Goal: Task Accomplishment & Management: Use online tool/utility

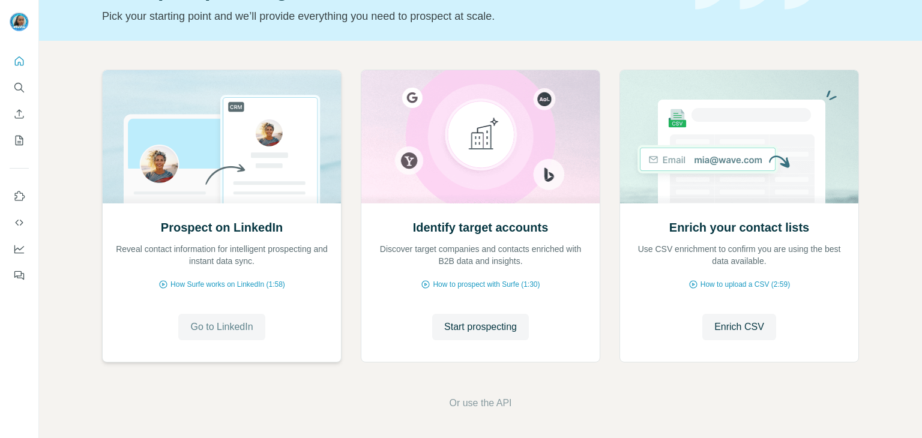
scroll to position [80, 0]
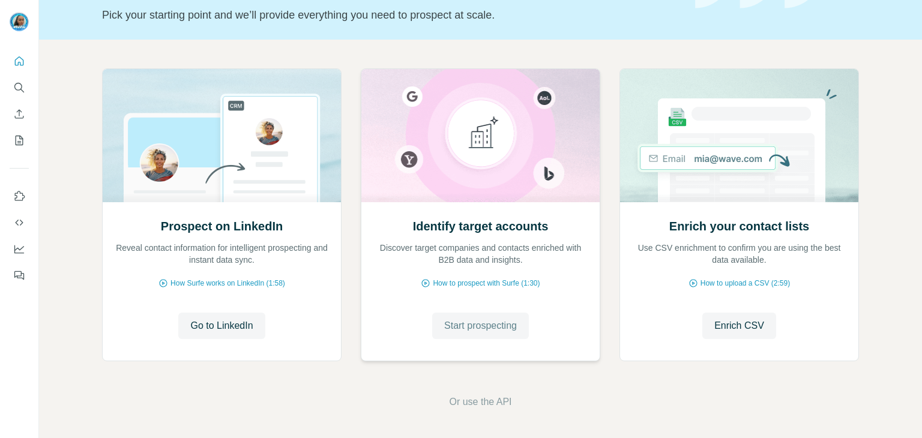
click at [514, 334] on button "Start prospecting" at bounding box center [480, 326] width 97 height 26
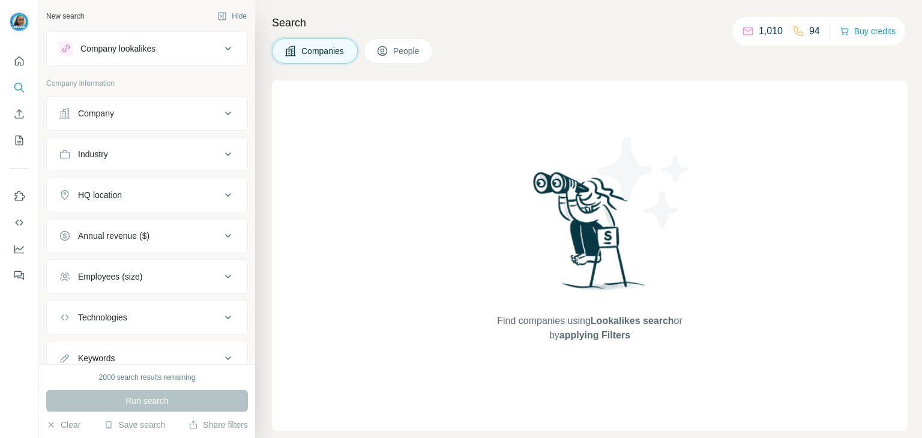
click at [132, 115] on div "Company" at bounding box center [140, 113] width 162 height 12
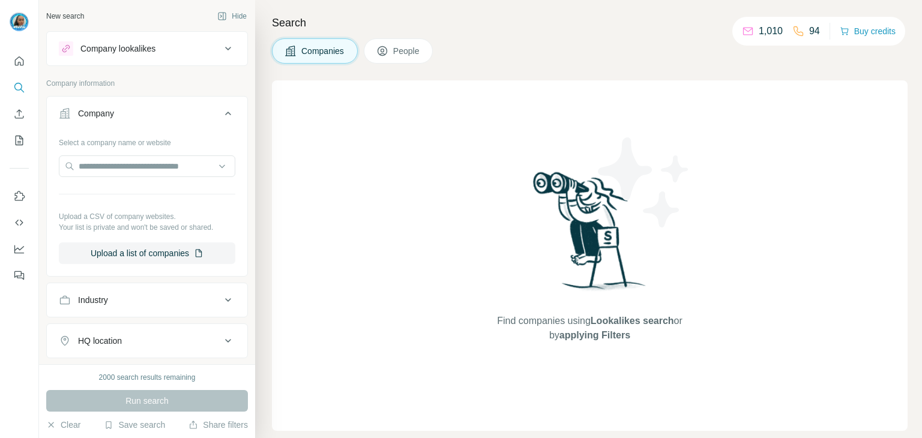
click at [132, 115] on div "Company" at bounding box center [140, 113] width 162 height 12
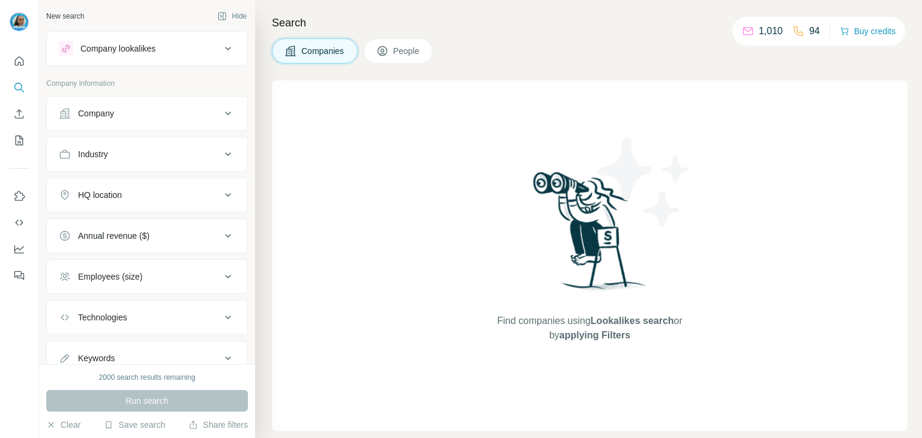
click at [113, 166] on button "Industry" at bounding box center [147, 154] width 200 height 29
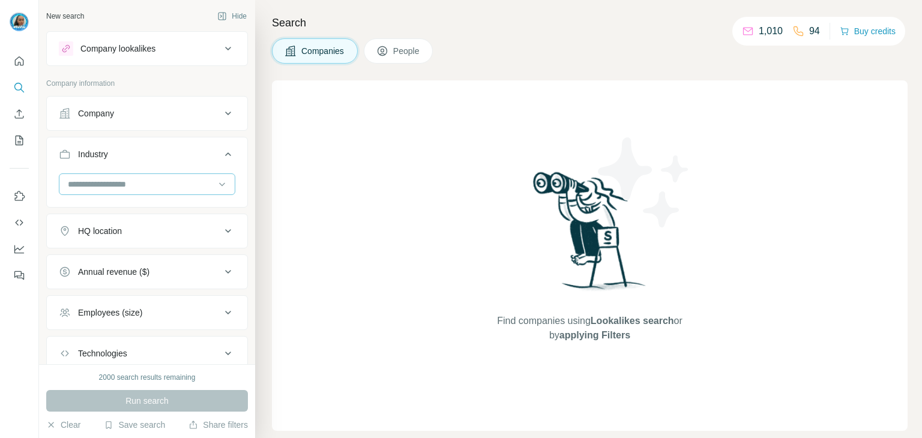
click at [116, 185] on input at bounding box center [141, 184] width 148 height 13
type input "*"
type input "***"
click at [181, 203] on div "Oil and Gas" at bounding box center [142, 211] width 161 height 22
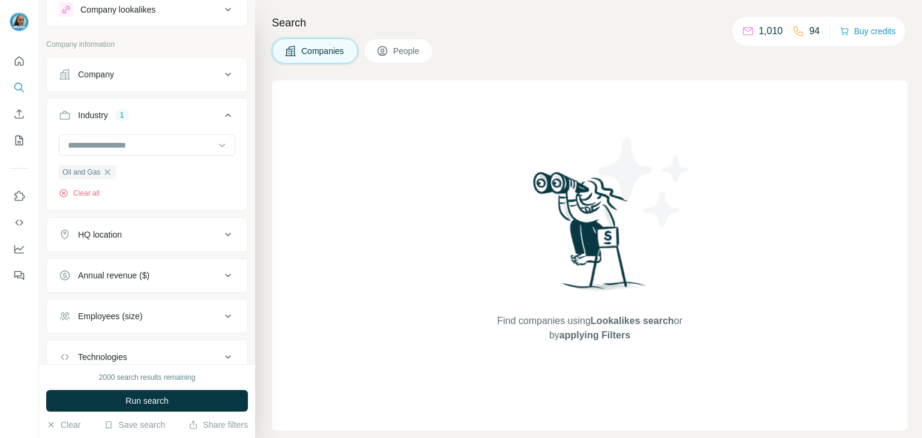
scroll to position [60, 0]
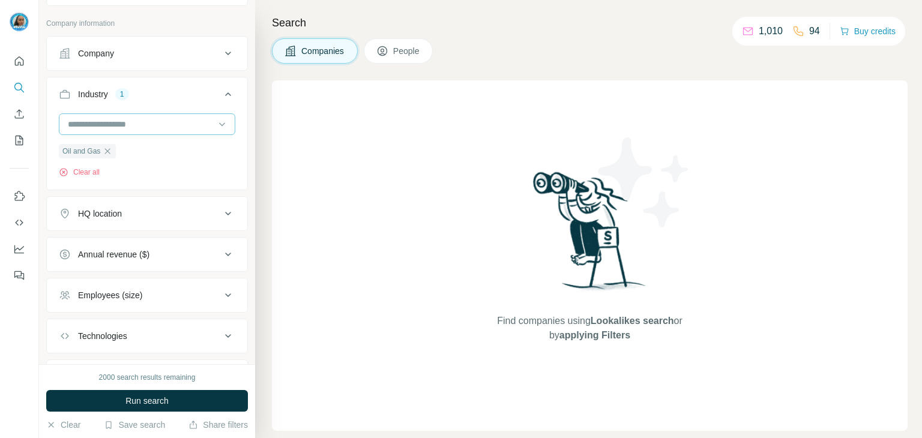
click at [143, 118] on input at bounding box center [141, 124] width 148 height 13
click at [143, 116] on div at bounding box center [141, 124] width 148 height 20
type input "*"
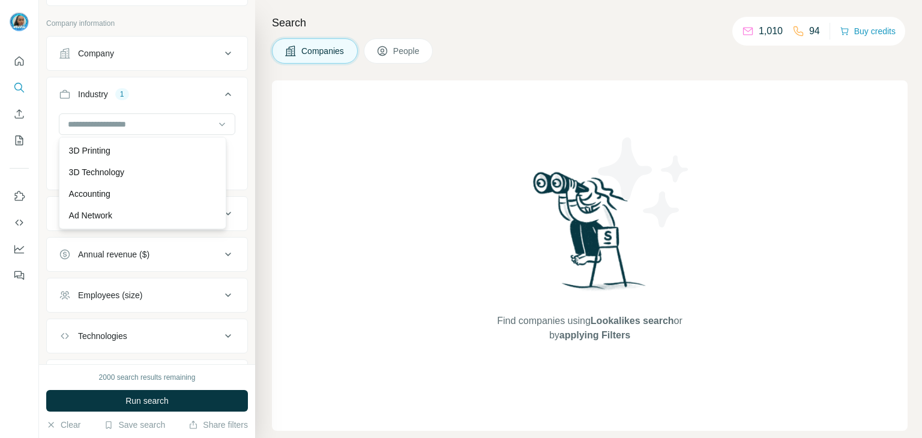
click at [240, 245] on div "New search Hide Company lookalikes Company information Company Industry 1 Oil a…" at bounding box center [147, 182] width 216 height 364
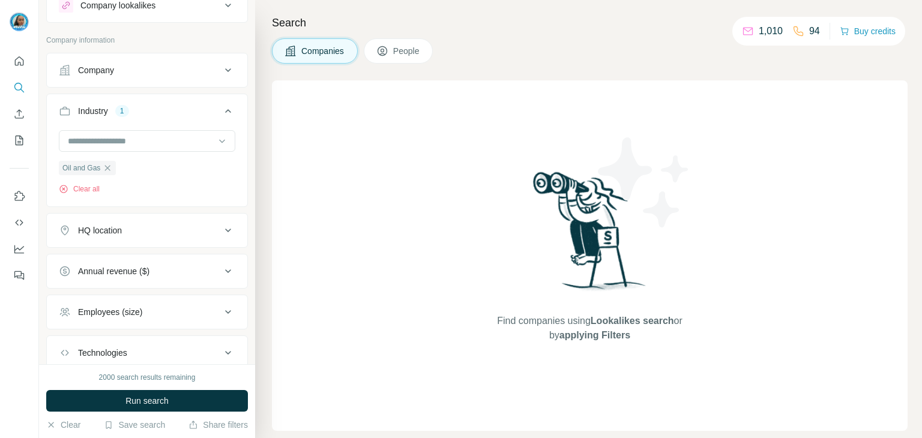
scroll to position [120, 0]
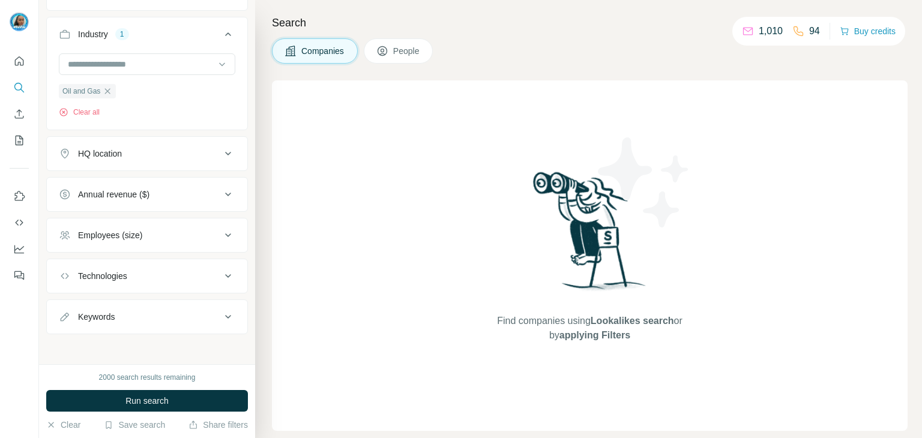
click at [108, 145] on button "HQ location" at bounding box center [147, 153] width 200 height 29
click at [110, 157] on div "HQ location" at bounding box center [100, 154] width 44 height 12
click at [221, 154] on icon at bounding box center [228, 153] width 14 height 14
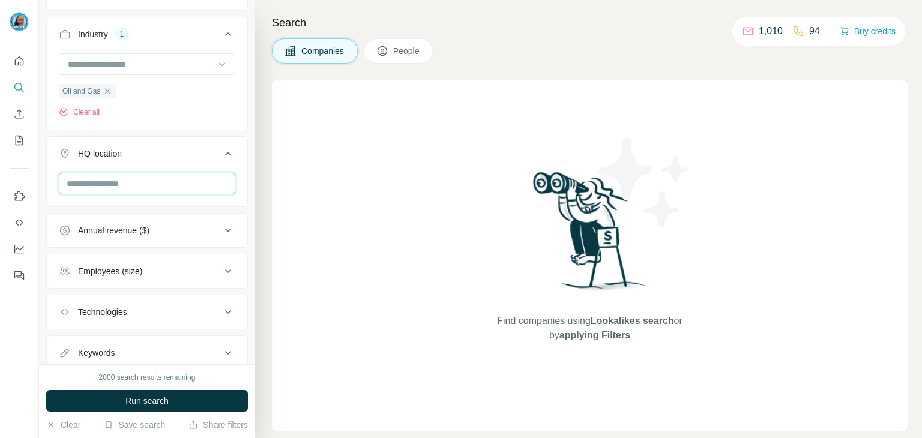
click at [108, 182] on input "text" at bounding box center [147, 184] width 176 height 22
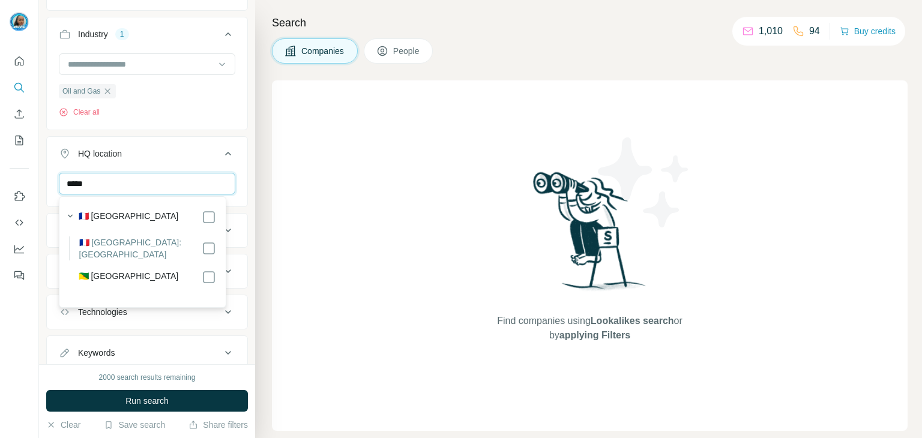
type input "*****"
click at [166, 190] on input "*****" at bounding box center [147, 184] width 176 height 22
type input "******"
click at [133, 185] on input "******" at bounding box center [147, 184] width 176 height 22
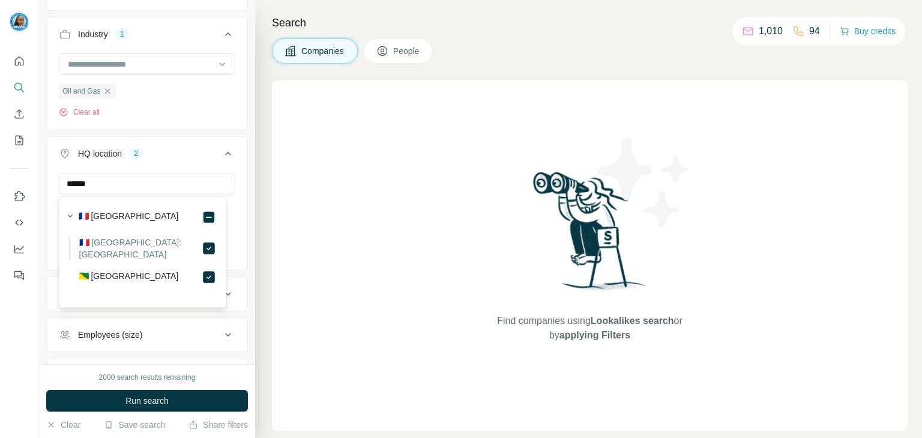
click at [233, 247] on div "HQ location 2 ****** [GEOGRAPHIC_DATA] [GEOGRAPHIC_DATA] Clear all" at bounding box center [147, 203] width 202 height 134
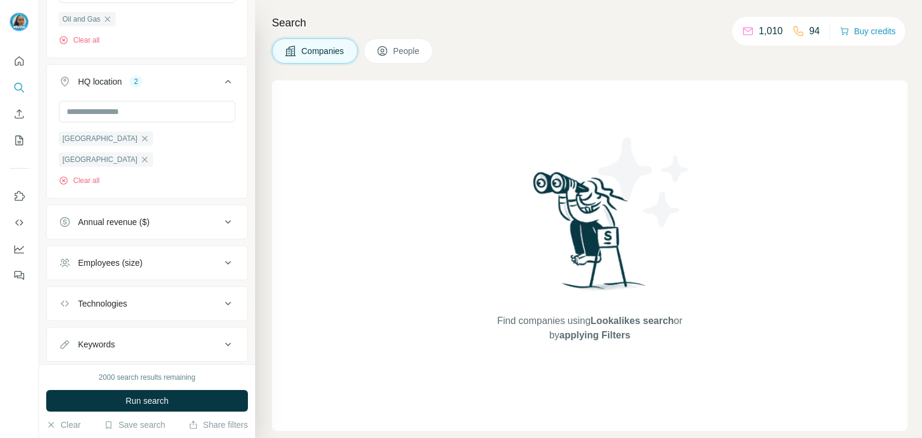
scroll to position [201, 0]
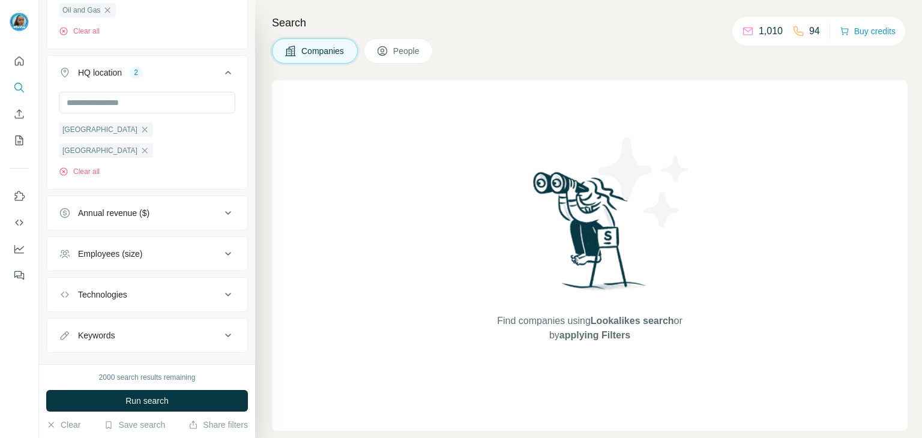
click at [142, 248] on div "Employees (size)" at bounding box center [110, 254] width 64 height 12
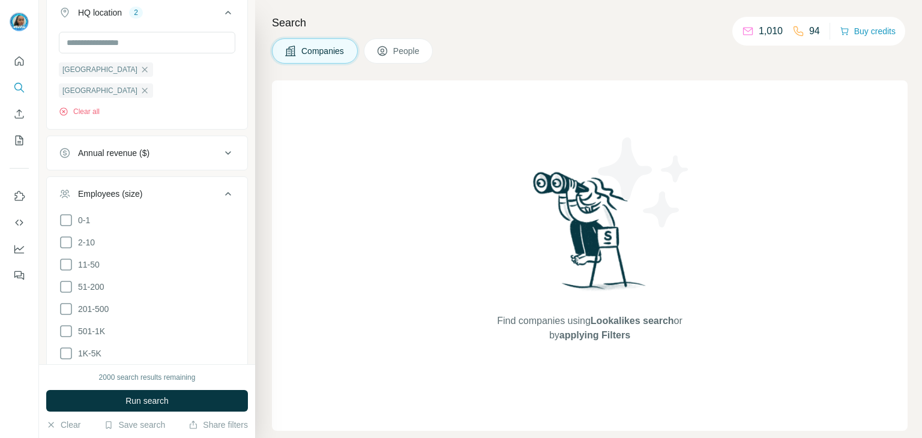
click at [148, 213] on li "0-1" at bounding box center [147, 220] width 176 height 15
click at [142, 188] on div "Employees (size)" at bounding box center [110, 194] width 64 height 12
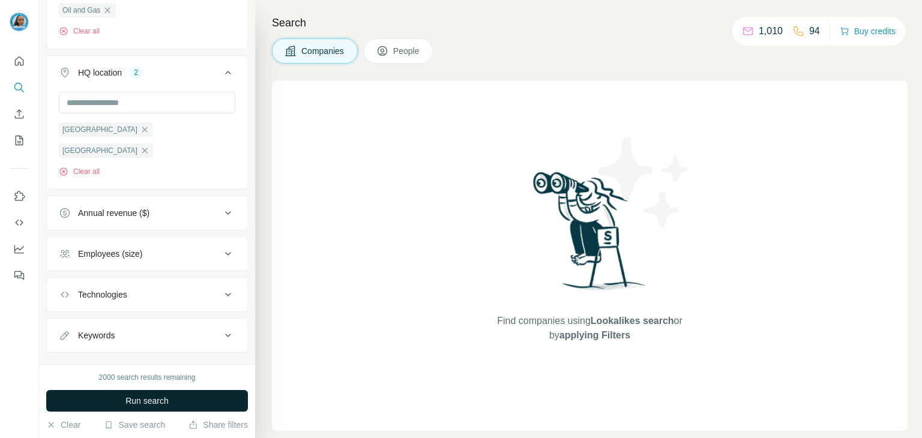
click at [188, 392] on button "Run search" at bounding box center [147, 401] width 202 height 22
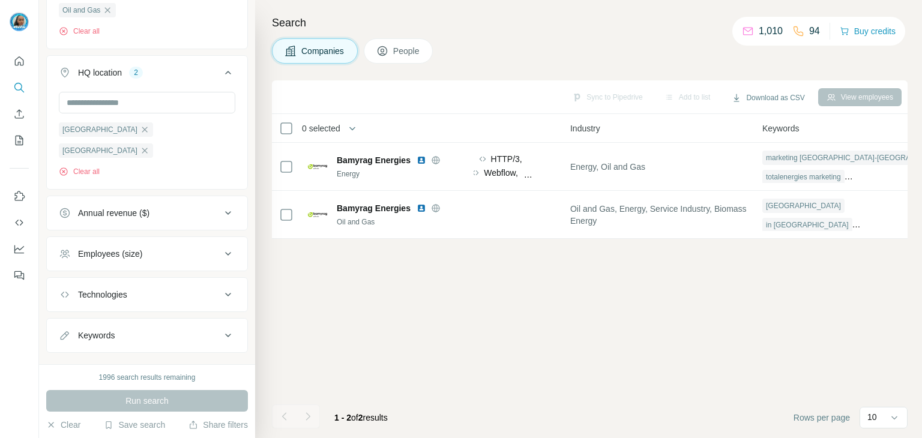
scroll to position [0, 805]
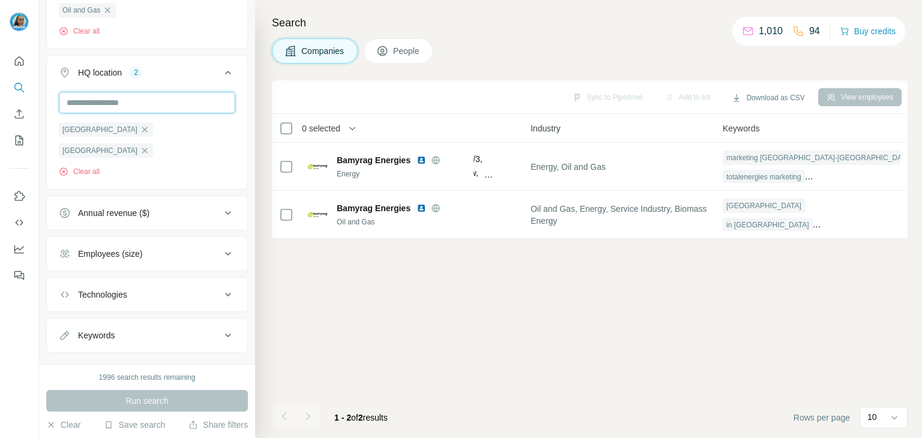
click at [158, 107] on input "text" at bounding box center [147, 103] width 176 height 22
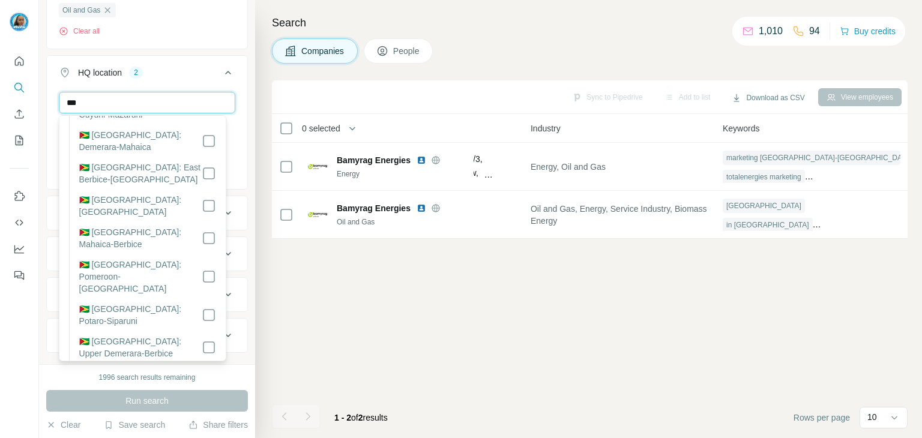
scroll to position [0, 0]
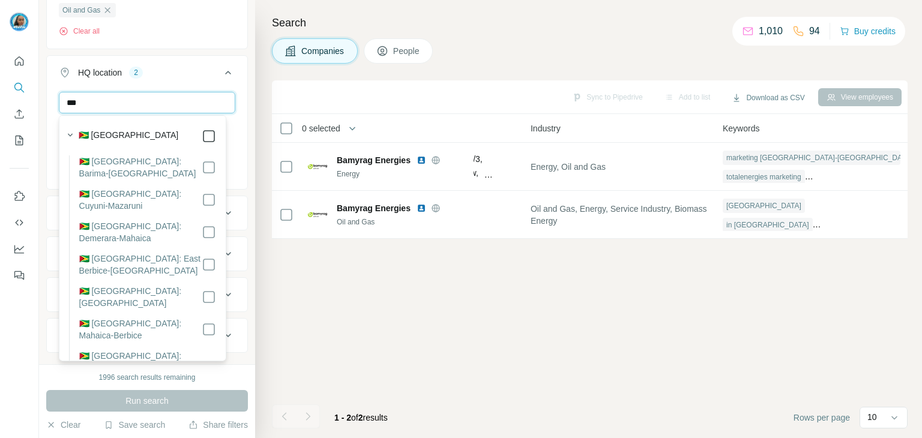
type input "***"
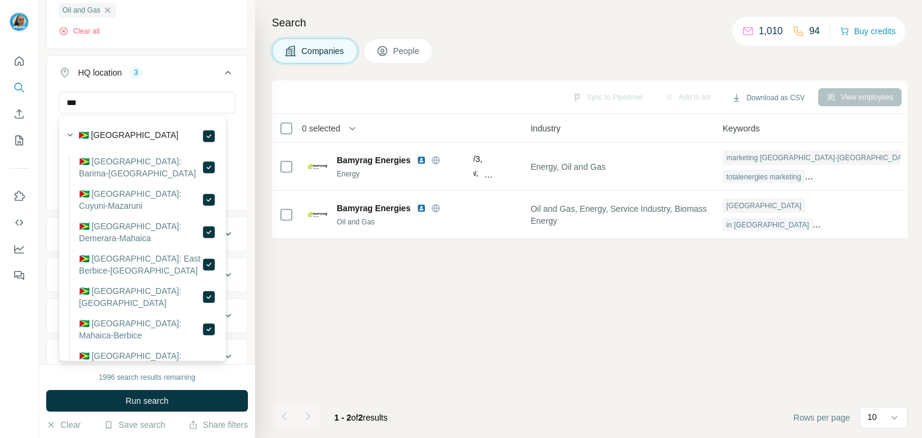
click at [55, 149] on div "*** [GEOGRAPHIC_DATA] [GEOGRAPHIC_DATA] [GEOGRAPHIC_DATA] Clear all" at bounding box center [147, 150] width 200 height 116
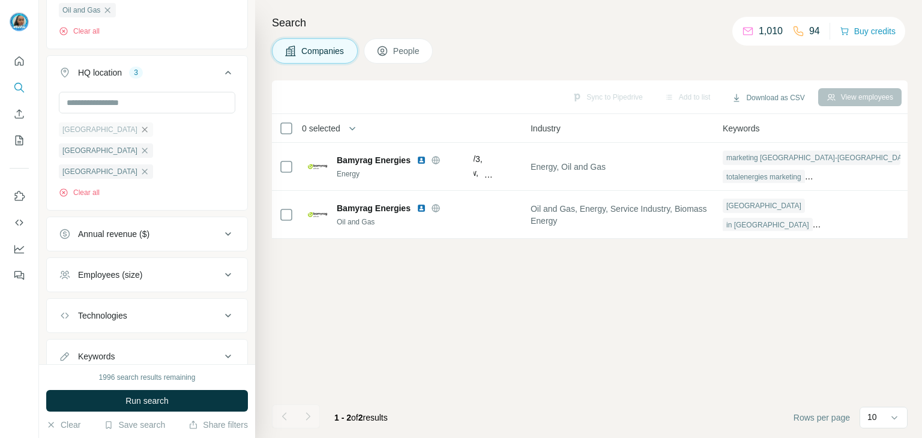
click at [142, 128] on icon "button" at bounding box center [144, 129] width 5 height 5
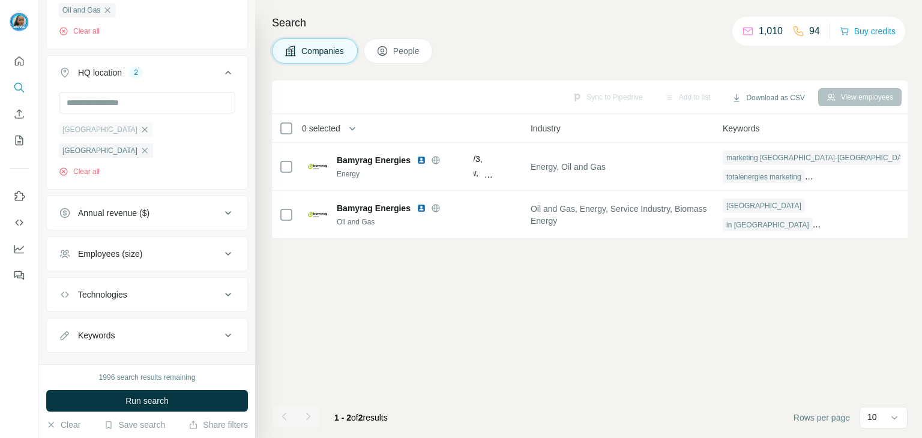
click at [140, 127] on icon "button" at bounding box center [145, 130] width 10 height 10
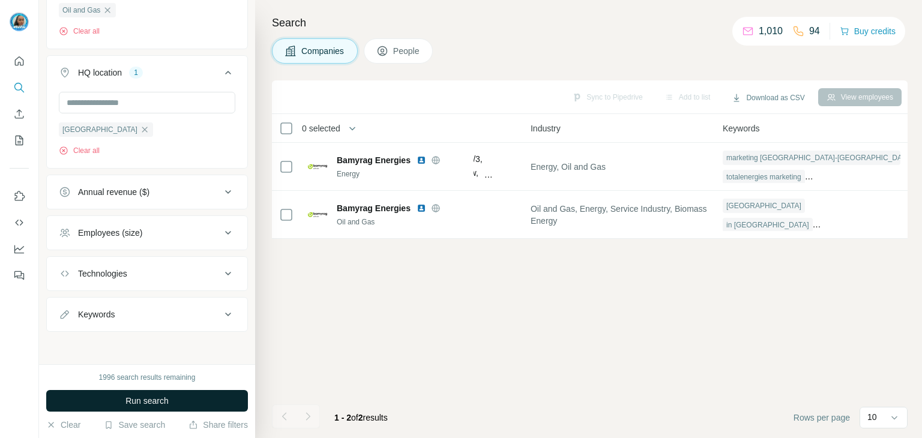
click at [202, 403] on button "Run search" at bounding box center [147, 401] width 202 height 22
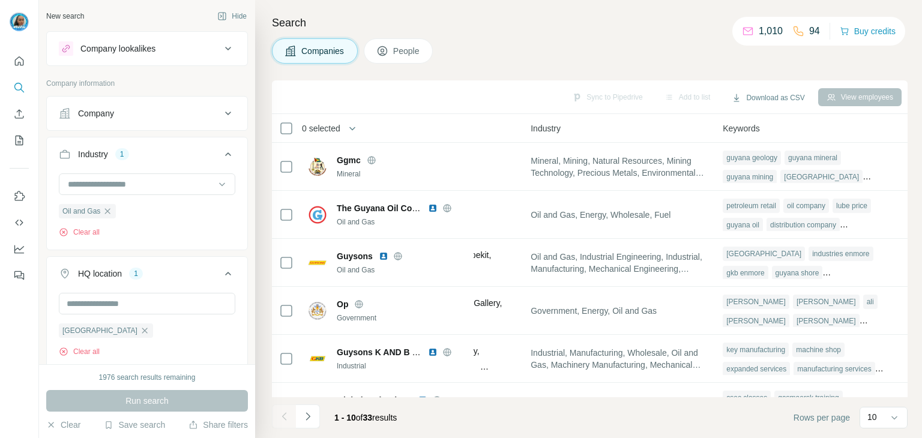
click at [163, 113] on div "Company" at bounding box center [140, 113] width 162 height 12
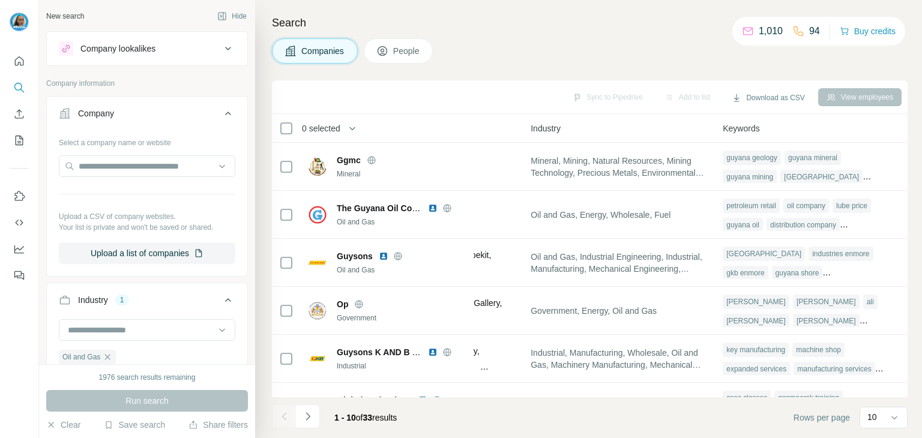
click at [134, 124] on button "Company" at bounding box center [147, 116] width 200 height 34
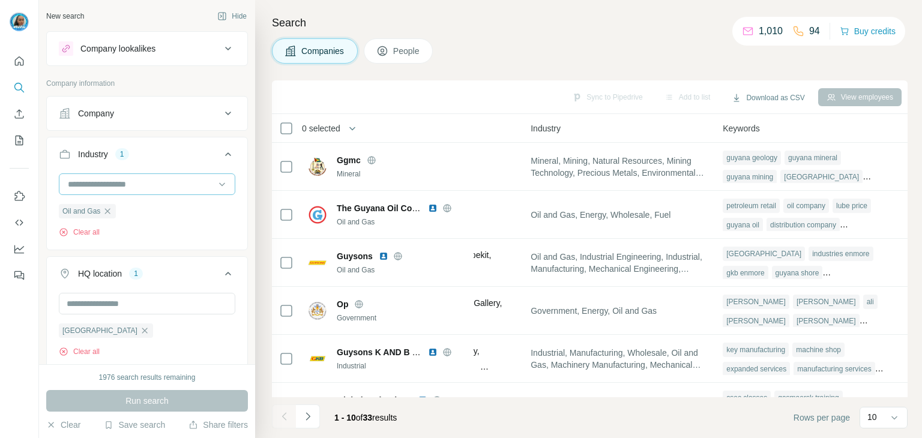
click at [116, 180] on input at bounding box center [141, 184] width 148 height 13
paste input "**********"
type input "**********"
click at [188, 185] on input "**********" at bounding box center [141, 184] width 148 height 13
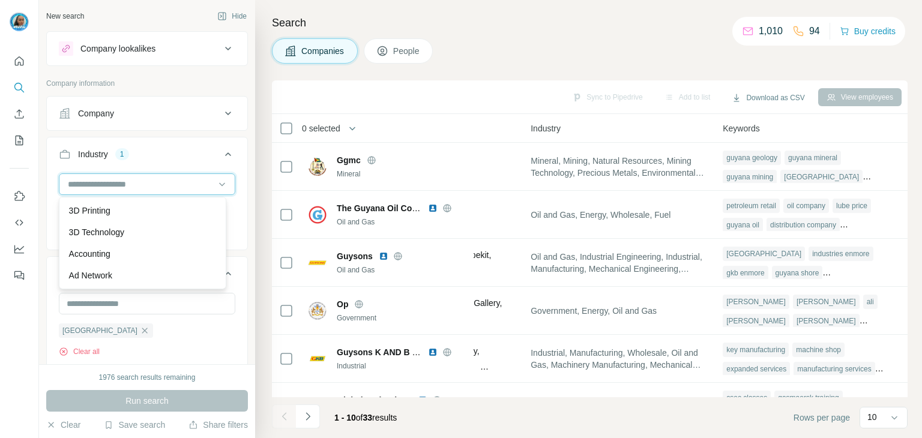
click at [180, 178] on input at bounding box center [141, 184] width 148 height 13
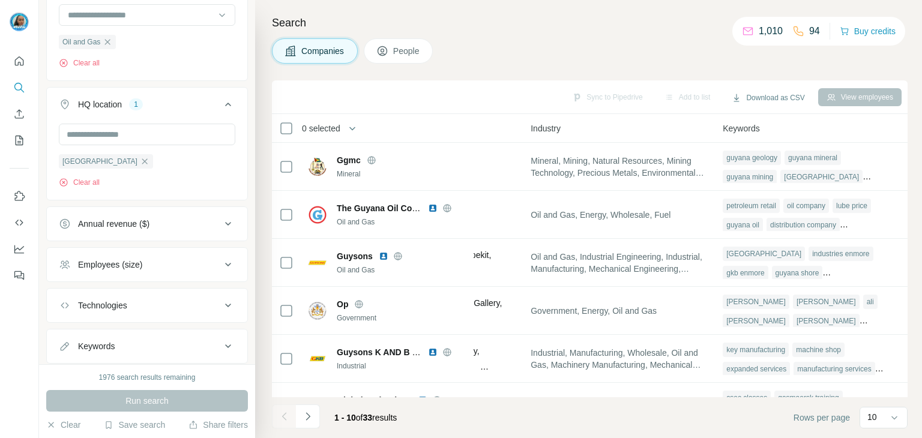
scroll to position [201, 0]
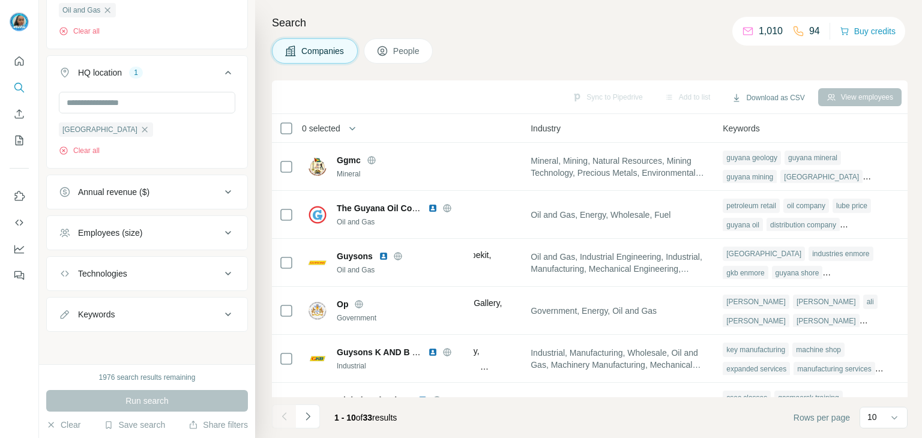
click at [161, 308] on div "Keywords" at bounding box center [140, 314] width 162 height 12
click at [163, 310] on div "Keywords" at bounding box center [140, 314] width 162 height 12
click at [151, 260] on button "Technologies" at bounding box center [147, 273] width 200 height 29
click at [160, 272] on div "Technologies" at bounding box center [140, 274] width 162 height 12
click at [148, 242] on button "Employees (size)" at bounding box center [147, 232] width 200 height 29
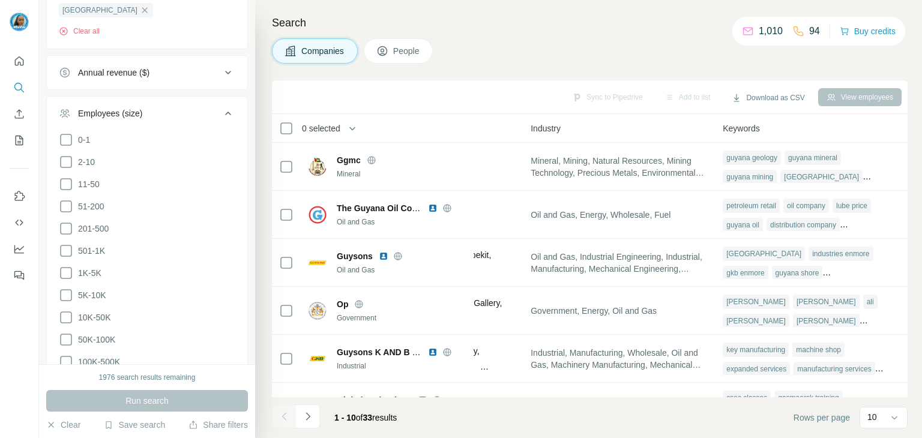
scroll to position [321, 0]
click at [211, 104] on button "Employees (size)" at bounding box center [147, 115] width 200 height 34
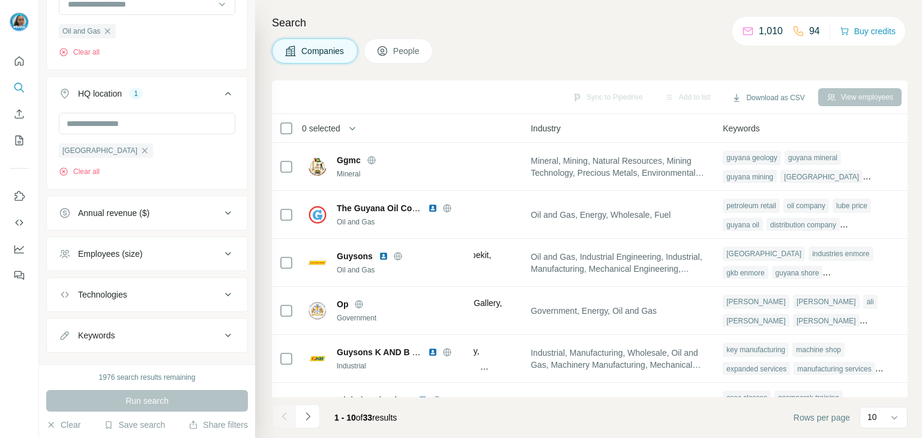
scroll to position [201, 0]
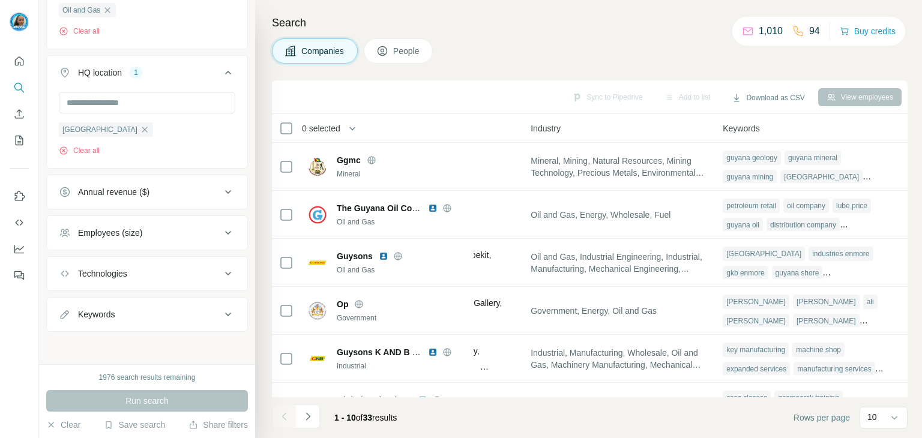
click at [166, 240] on button "Employees (size)" at bounding box center [147, 232] width 200 height 29
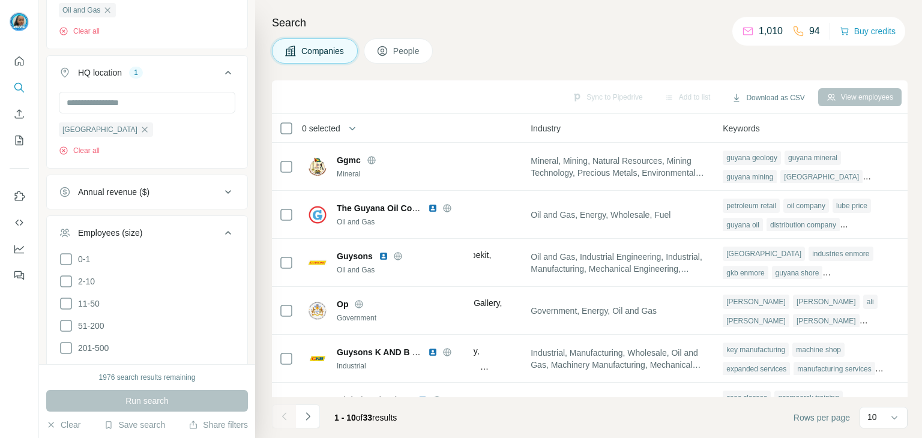
click at [168, 238] on div "Employees (size)" at bounding box center [140, 233] width 162 height 12
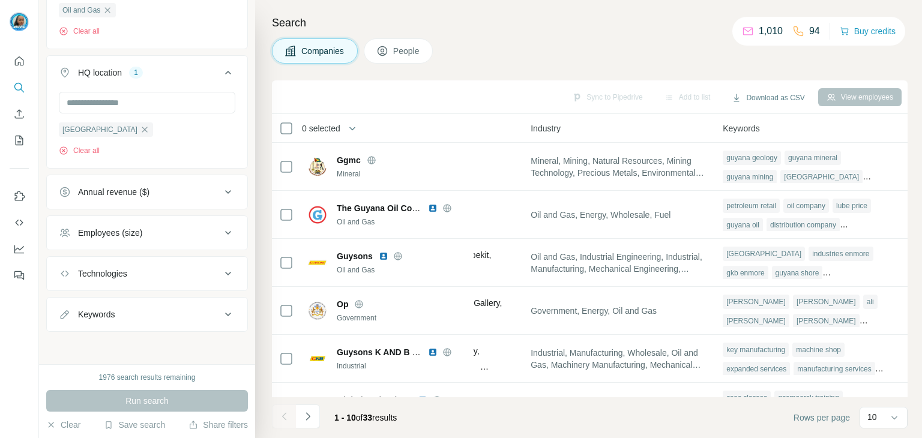
click at [182, 186] on div "Annual revenue ($)" at bounding box center [140, 192] width 162 height 12
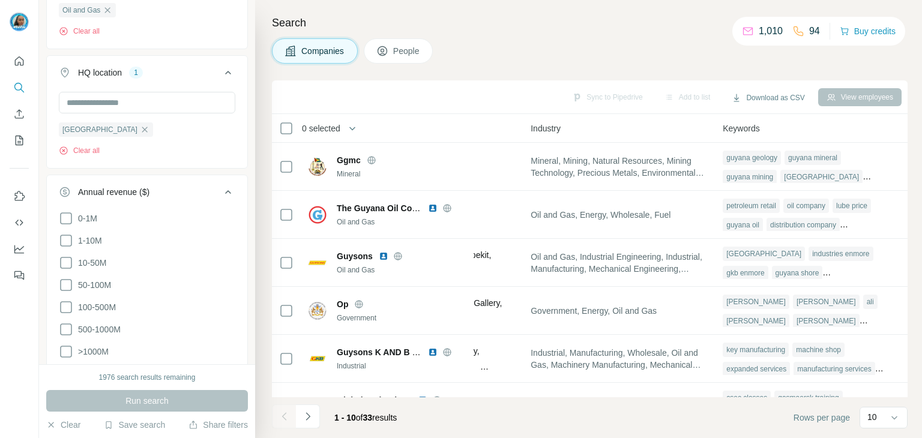
click at [182, 186] on div "Annual revenue ($)" at bounding box center [140, 192] width 162 height 12
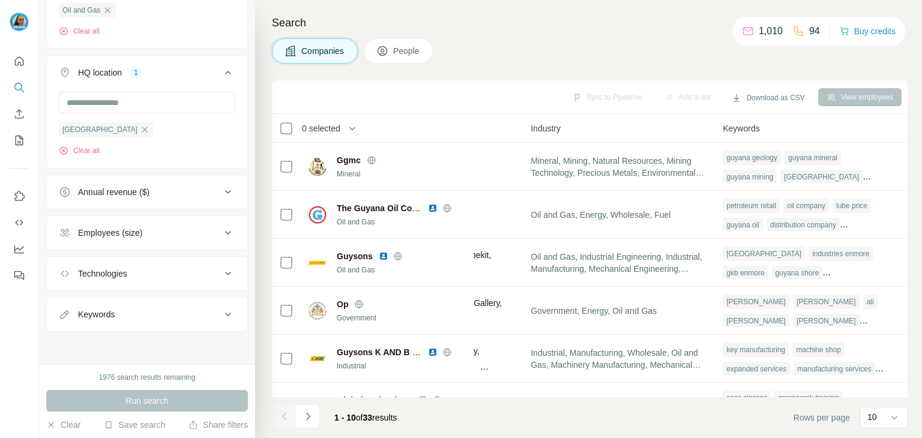
click at [175, 199] on button "Annual revenue ($)" at bounding box center [147, 192] width 200 height 29
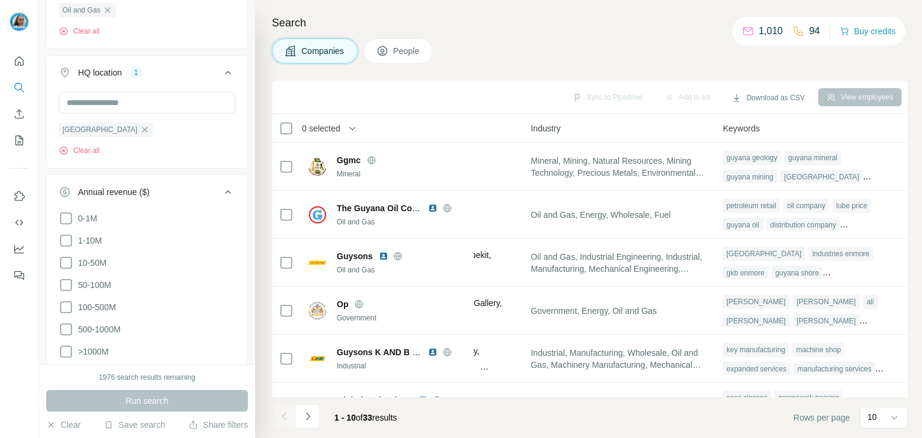
click at [172, 194] on div "Annual revenue ($)" at bounding box center [140, 192] width 162 height 12
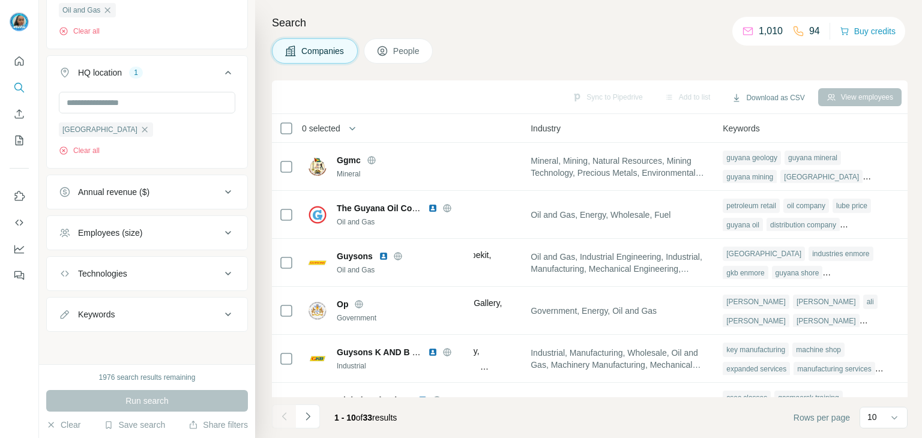
click at [164, 230] on div "Employees (size)" at bounding box center [140, 233] width 162 height 12
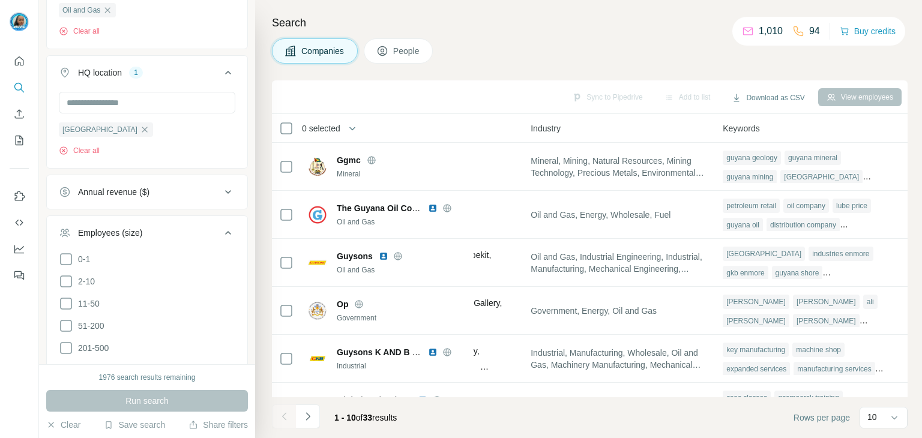
click at [164, 230] on div "Employees (size)" at bounding box center [140, 233] width 162 height 12
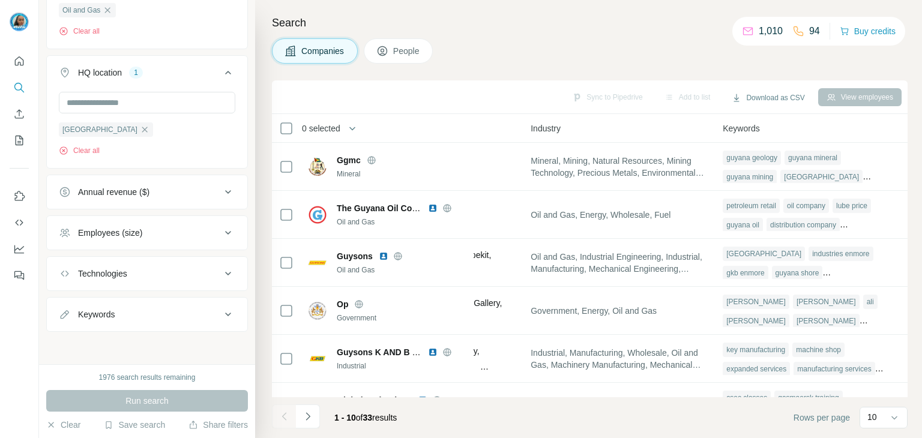
click at [157, 283] on button "Technologies" at bounding box center [147, 273] width 200 height 29
click at [157, 283] on button "Technologies" at bounding box center [147, 276] width 200 height 34
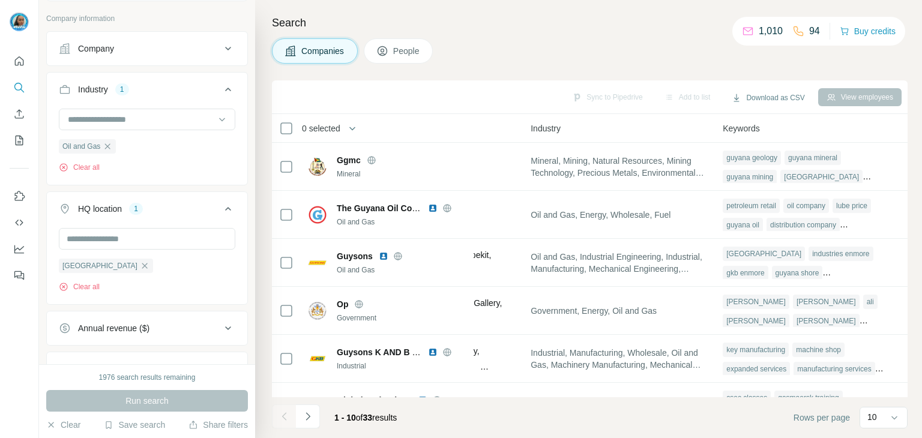
scroll to position [0, 0]
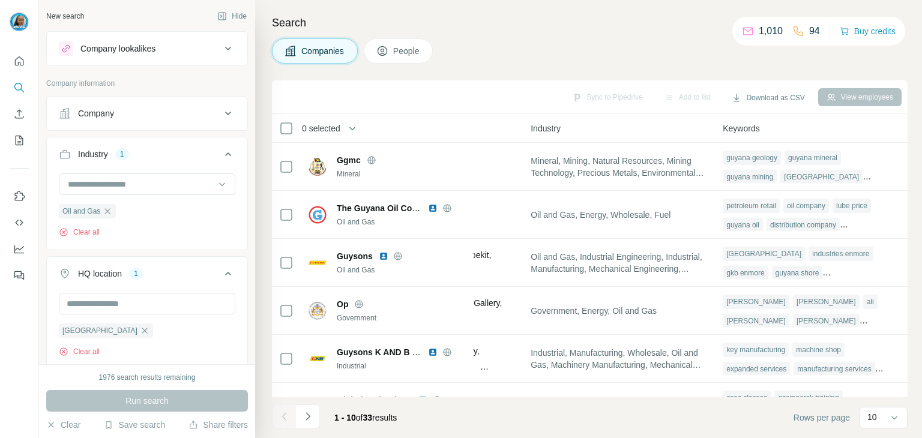
click at [165, 128] on div "Company" at bounding box center [147, 113] width 202 height 35
click at [166, 113] on div "Company" at bounding box center [140, 113] width 162 height 12
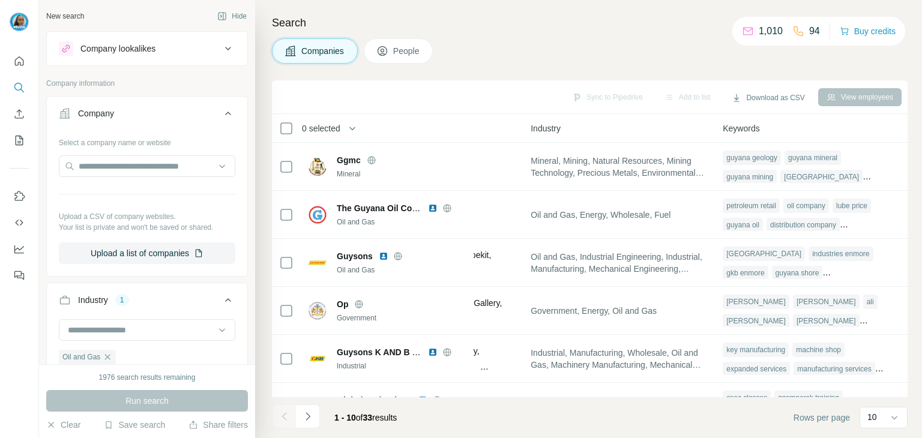
click at [166, 113] on div "Company" at bounding box center [140, 113] width 162 height 12
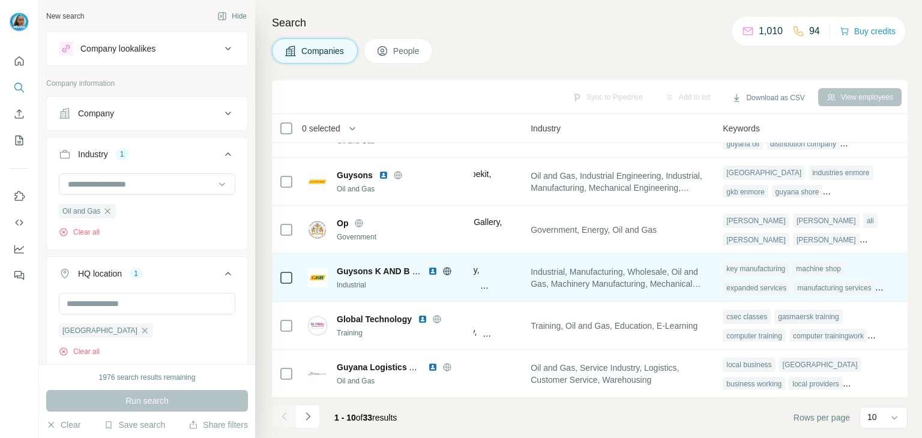
scroll to position [52, 822]
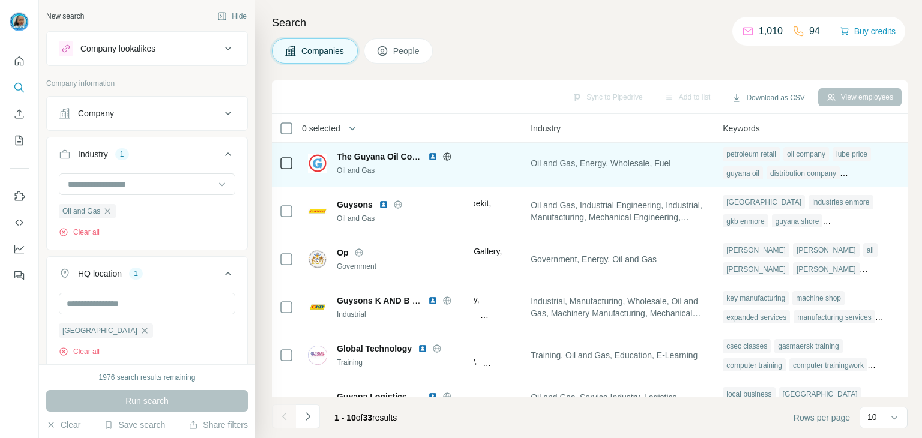
click at [435, 157] on img at bounding box center [433, 157] width 10 height 10
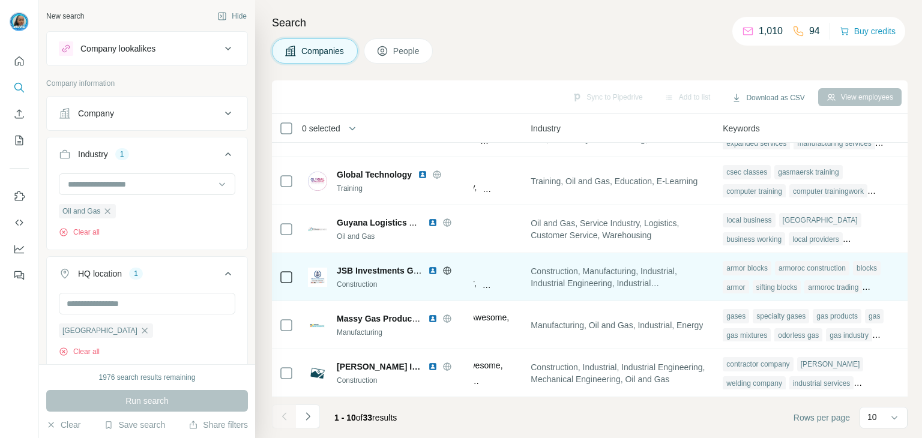
scroll to position [0, 822]
